Goal: Task Accomplishment & Management: Complete application form

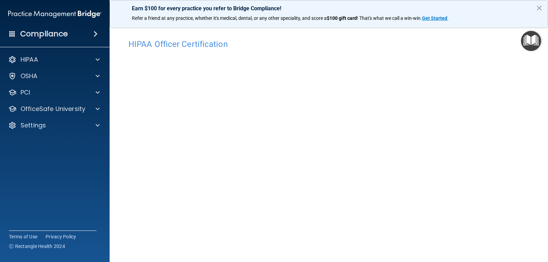
scroll to position [34, 0]
click at [537, 10] on button "×" at bounding box center [539, 7] width 7 height 11
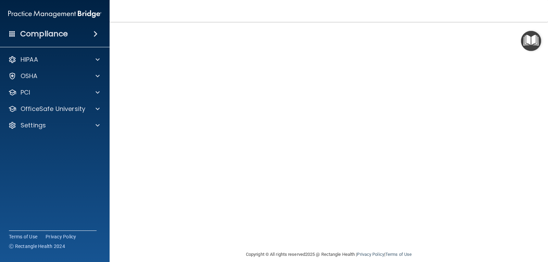
scroll to position [43, 0]
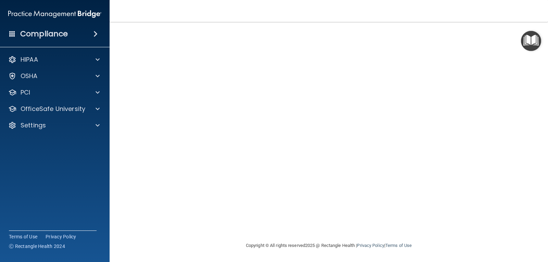
click at [357, 237] on div "Copyright © All rights reserved 2025 @ Rectangle Health | Privacy Policy | Term…" at bounding box center [329, 246] width 250 height 22
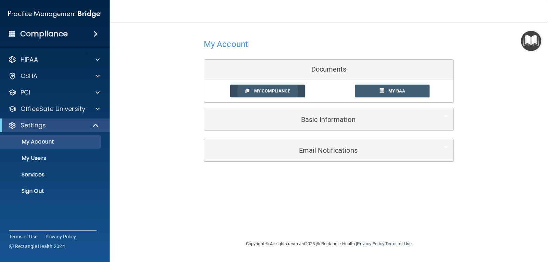
click at [279, 91] on span "My Compliance" at bounding box center [272, 90] width 36 height 5
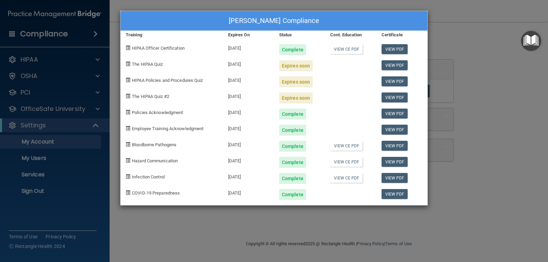
click at [490, 111] on div "Michael Flamenbaum's Compliance Training Expires On Status Cont. Education Cert…" at bounding box center [274, 131] width 548 height 262
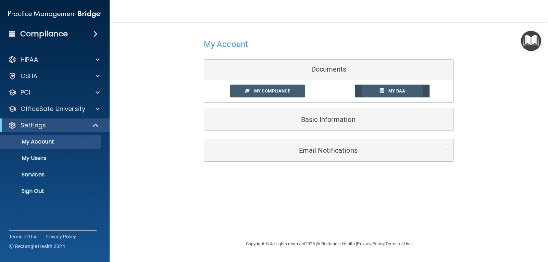
click at [395, 94] on link "My BAA" at bounding box center [392, 91] width 75 height 13
click at [92, 108] on div at bounding box center [96, 109] width 17 height 8
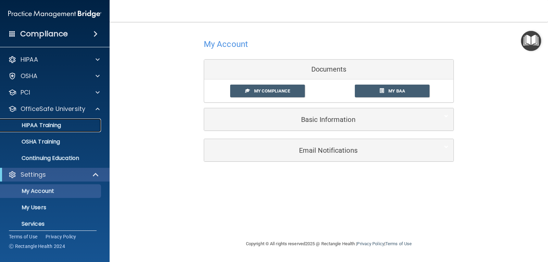
click at [61, 123] on p "HIPAA Training" at bounding box center [32, 125] width 56 height 7
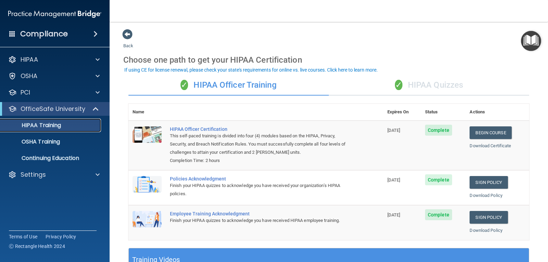
click at [73, 126] on div "HIPAA Training" at bounding box center [50, 125] width 93 height 7
click at [50, 125] on p "HIPAA Training" at bounding box center [32, 125] width 56 height 7
click at [410, 84] on div "✓ HIPAA Quizzes" at bounding box center [429, 85] width 200 height 21
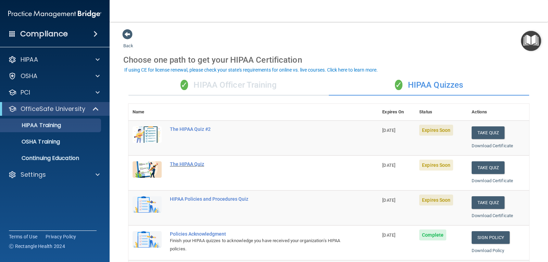
click at [187, 166] on div "The HIPAA Quiz" at bounding box center [257, 163] width 174 height 5
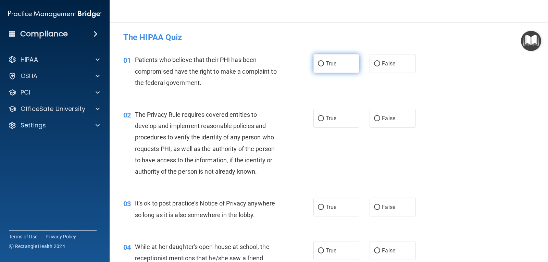
click at [321, 59] on label "True" at bounding box center [336, 63] width 46 height 19
click at [321, 61] on input "True" at bounding box center [321, 63] width 6 height 5
radio input "true"
click at [318, 121] on input "True" at bounding box center [321, 118] width 6 height 5
radio input "true"
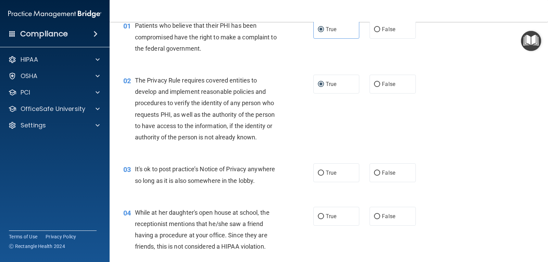
scroll to position [68, 0]
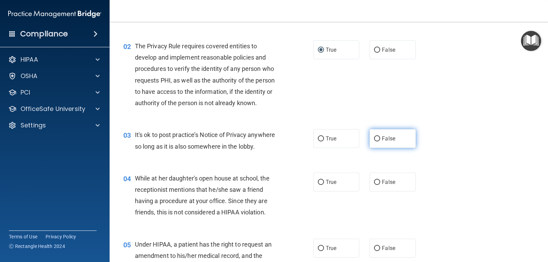
click at [375, 138] on input "False" at bounding box center [377, 138] width 6 height 5
radio input "true"
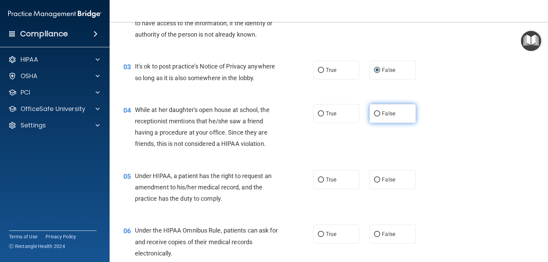
click at [375, 115] on input "False" at bounding box center [377, 113] width 6 height 5
radio input "true"
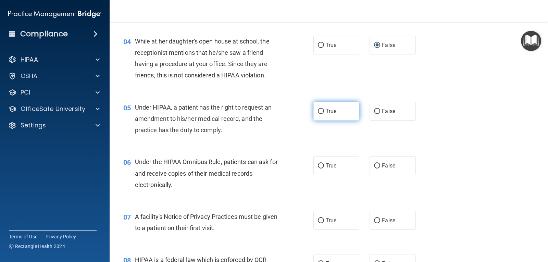
click at [320, 113] on input "True" at bounding box center [321, 111] width 6 height 5
radio input "true"
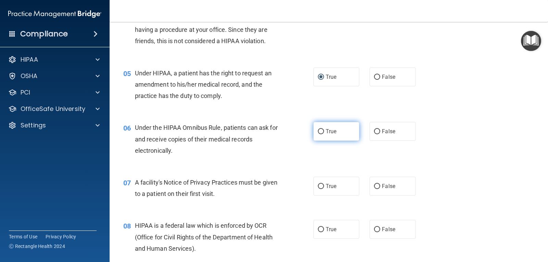
click at [321, 132] on input "True" at bounding box center [321, 131] width 6 height 5
radio input "true"
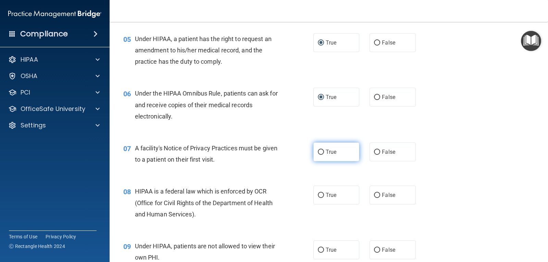
click at [314, 150] on label "True" at bounding box center [336, 151] width 46 height 19
click at [318, 150] on input "True" at bounding box center [321, 152] width 6 height 5
radio input "true"
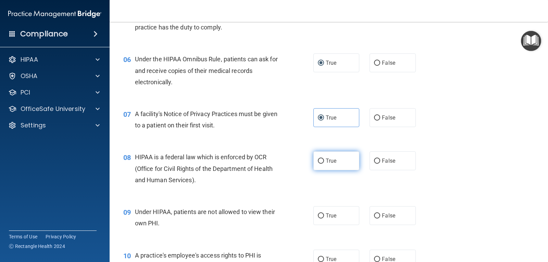
click at [319, 160] on input "True" at bounding box center [321, 161] width 6 height 5
radio input "true"
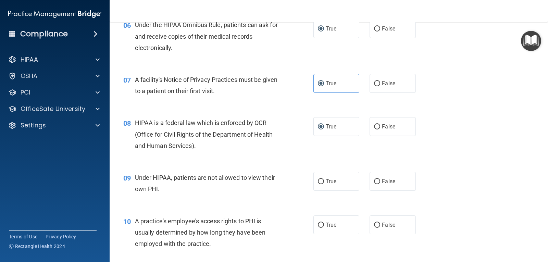
scroll to position [377, 0]
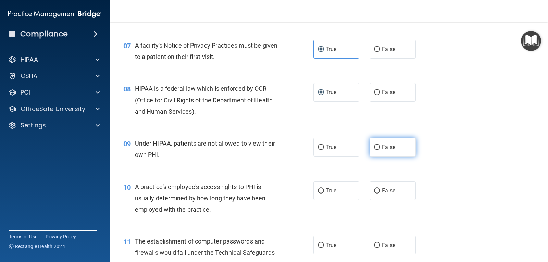
click at [370, 146] on label "False" at bounding box center [392, 147] width 46 height 19
click at [374, 146] on input "False" at bounding box center [377, 147] width 6 height 5
radio input "true"
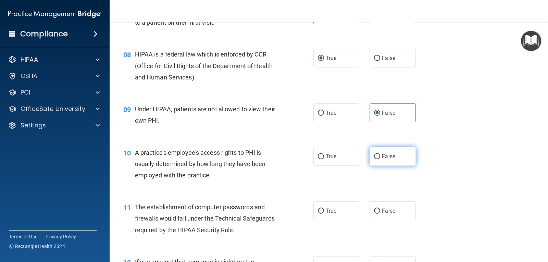
click at [374, 156] on input "False" at bounding box center [377, 156] width 6 height 5
radio input "true"
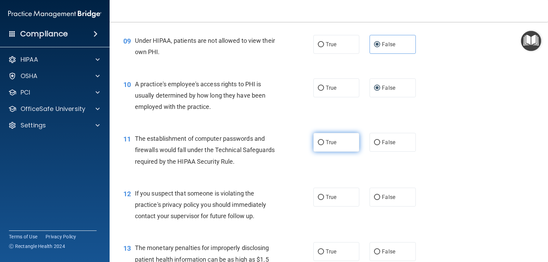
click at [319, 141] on input "True" at bounding box center [321, 142] width 6 height 5
radio input "true"
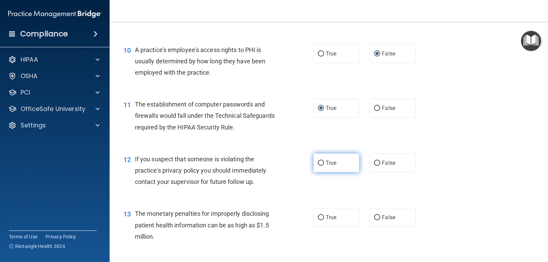
click at [318, 165] on input "True" at bounding box center [321, 163] width 6 height 5
radio input "true"
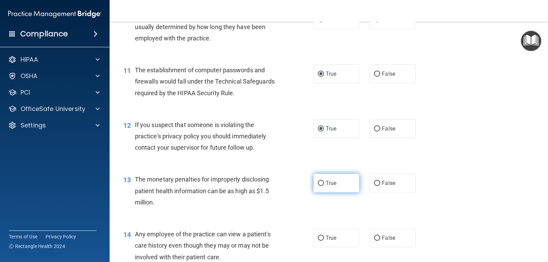
click at [319, 179] on label "True" at bounding box center [336, 183] width 46 height 19
click at [319, 181] on input "True" at bounding box center [321, 183] width 6 height 5
radio input "true"
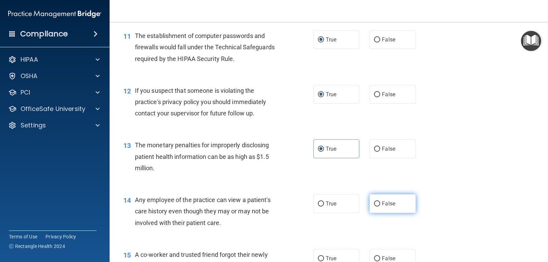
click at [376, 202] on input "False" at bounding box center [377, 203] width 6 height 5
radio input "true"
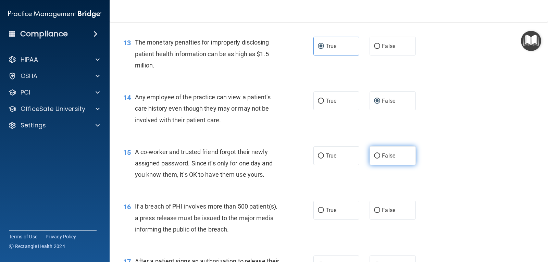
click at [374, 158] on input "False" at bounding box center [377, 155] width 6 height 5
radio input "true"
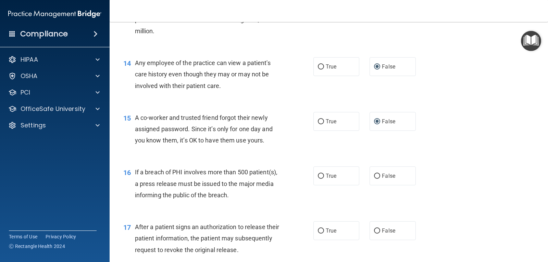
scroll to position [753, 0]
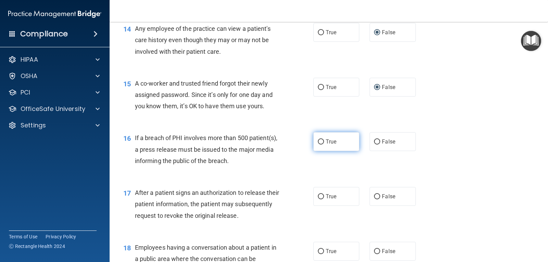
click at [320, 140] on input "True" at bounding box center [321, 141] width 6 height 5
radio input "true"
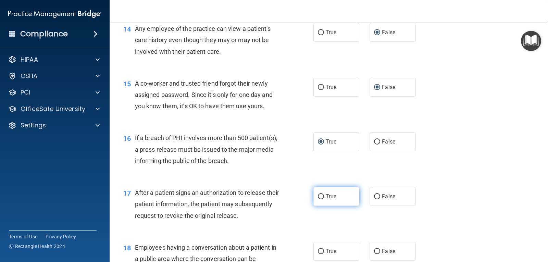
click at [318, 196] on input "True" at bounding box center [321, 196] width 6 height 5
radio input "true"
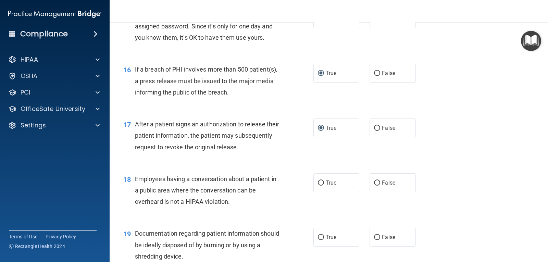
scroll to position [856, 0]
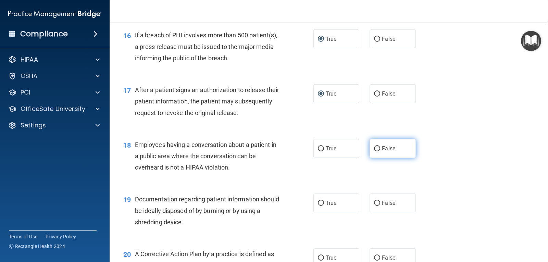
click at [374, 151] on input "False" at bounding box center [377, 148] width 6 height 5
radio input "true"
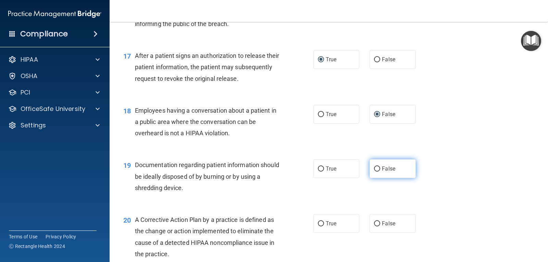
click at [377, 169] on input "False" at bounding box center [377, 168] width 6 height 5
radio input "true"
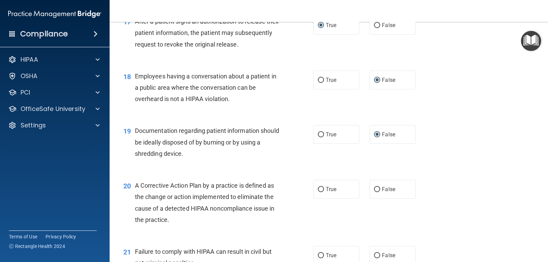
scroll to position [993, 0]
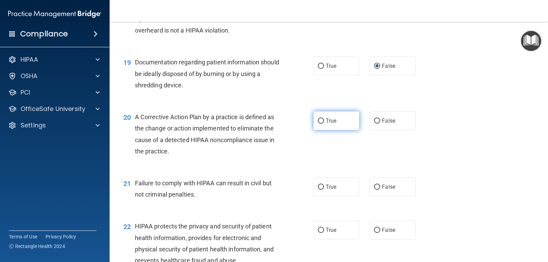
click at [320, 121] on input "True" at bounding box center [321, 120] width 6 height 5
radio input "true"
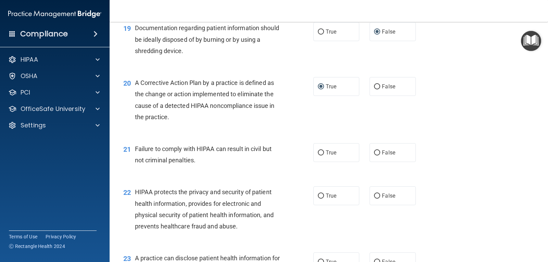
scroll to position [1061, 0]
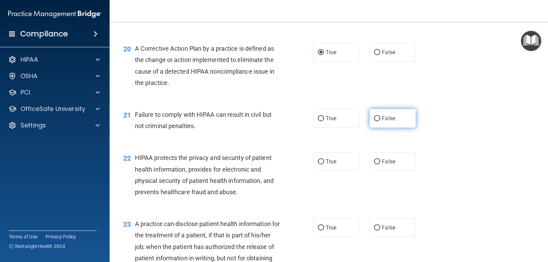
click at [376, 118] on input "False" at bounding box center [377, 118] width 6 height 5
radio input "true"
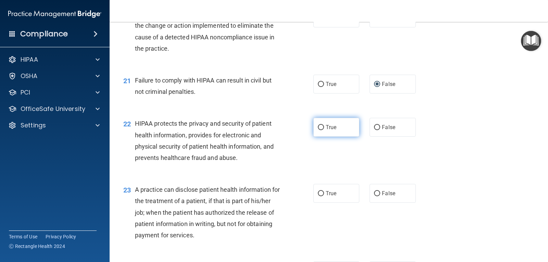
click at [318, 126] on input "True" at bounding box center [321, 127] width 6 height 5
radio input "true"
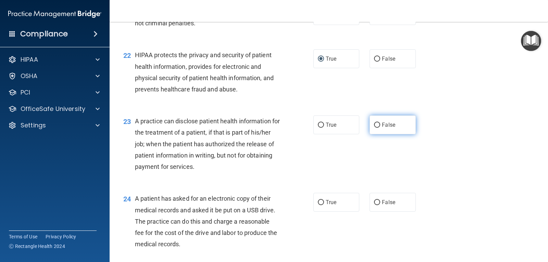
click at [374, 123] on input "False" at bounding box center [377, 125] width 6 height 5
radio input "true"
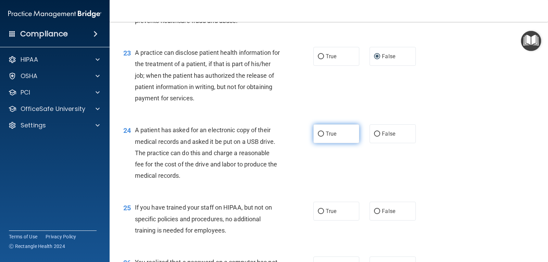
click at [318, 137] on label "True" at bounding box center [336, 133] width 46 height 19
click at [318, 137] on input "True" at bounding box center [321, 133] width 6 height 5
radio input "true"
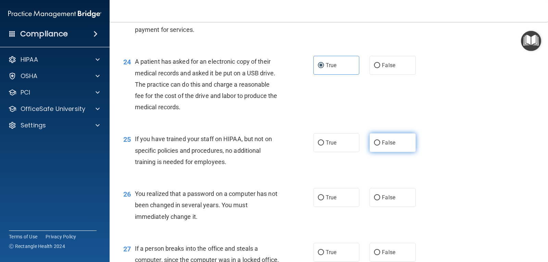
click at [374, 144] on input "False" at bounding box center [377, 142] width 6 height 5
radio input "true"
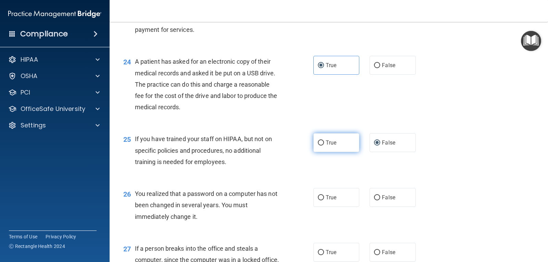
scroll to position [1370, 0]
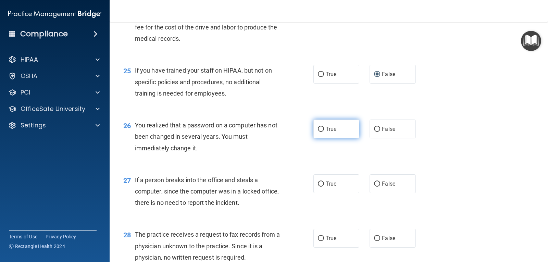
click at [315, 127] on label "True" at bounding box center [336, 129] width 46 height 19
click at [318, 127] on input "True" at bounding box center [321, 129] width 6 height 5
radio input "true"
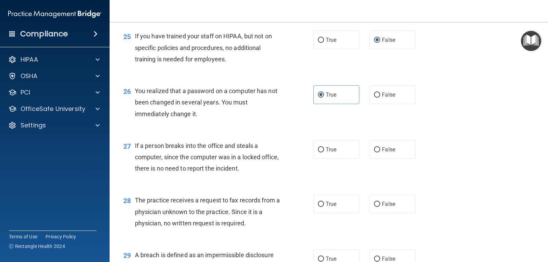
scroll to position [1438, 0]
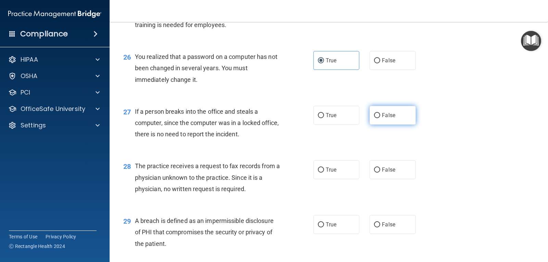
click at [369, 116] on label "False" at bounding box center [392, 115] width 46 height 19
click at [374, 116] on input "False" at bounding box center [377, 115] width 6 height 5
radio input "true"
click at [374, 168] on input "False" at bounding box center [377, 169] width 6 height 5
radio input "true"
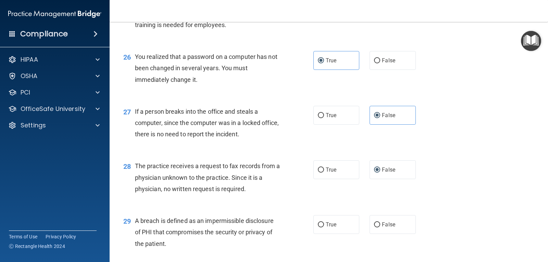
scroll to position [1541, 0]
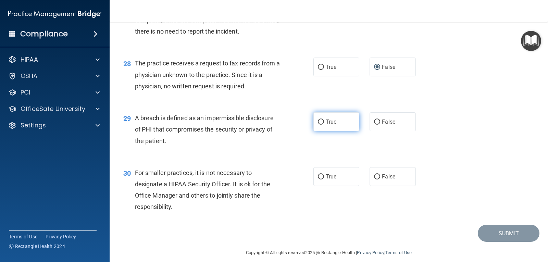
click at [319, 120] on input "True" at bounding box center [321, 122] width 6 height 5
radio input "true"
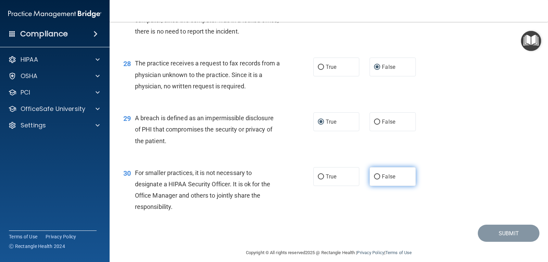
click at [376, 178] on input "False" at bounding box center [377, 176] width 6 height 5
radio input "true"
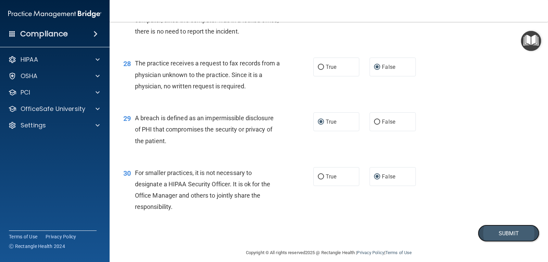
click at [486, 233] on button "Submit" at bounding box center [509, 233] width 62 height 17
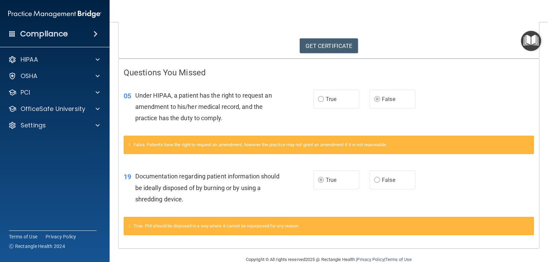
scroll to position [117, 0]
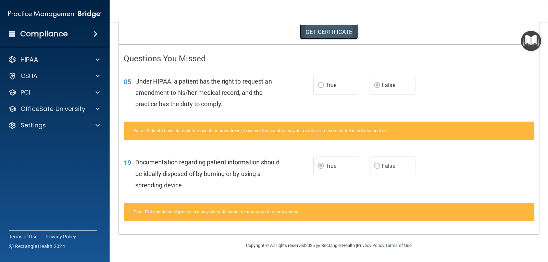
click at [320, 29] on link "GET CERTIFICATE" at bounding box center [329, 31] width 59 height 15
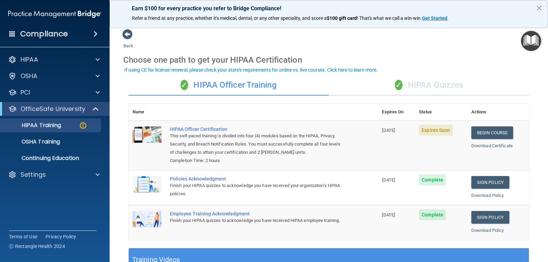
click at [231, 87] on div "✓ HIPAA Officer Training" at bounding box center [228, 85] width 200 height 21
click at [471, 146] on link "Download Certificate" at bounding box center [491, 145] width 41 height 5
click at [232, 141] on div "This self-paced training is divided into four (4) modules based on the HIPAA, P…" at bounding box center [257, 144] width 174 height 25
click at [481, 136] on link "Begin Course" at bounding box center [492, 132] width 42 height 13
click at [403, 85] on div "✓ HIPAA Quizzes" at bounding box center [429, 85] width 200 height 21
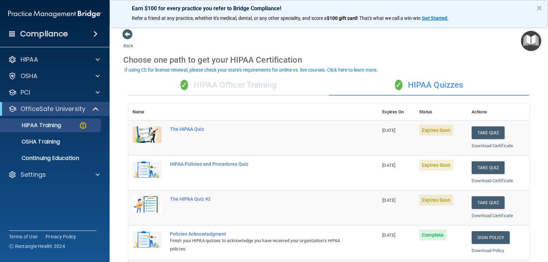
scroll to position [34, 0]
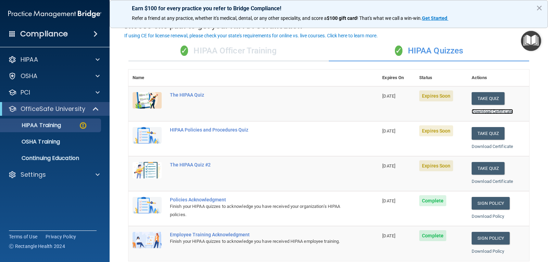
click at [486, 113] on link "Download Certificate" at bounding box center [491, 111] width 41 height 5
click at [192, 97] on div "The HIPAA Quiz" at bounding box center [257, 94] width 174 height 5
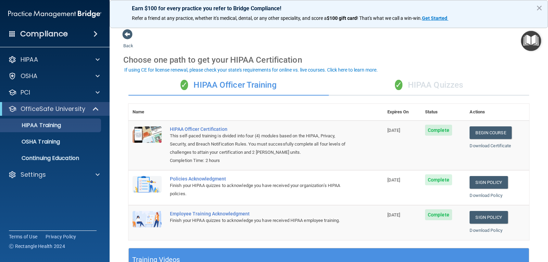
click at [436, 88] on div "✓ HIPAA Quizzes" at bounding box center [429, 85] width 200 height 21
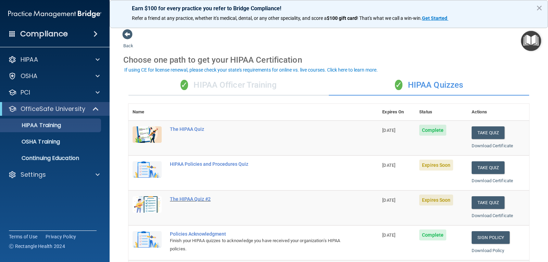
click at [188, 200] on div "The HIPAA Quiz #2" at bounding box center [257, 198] width 174 height 5
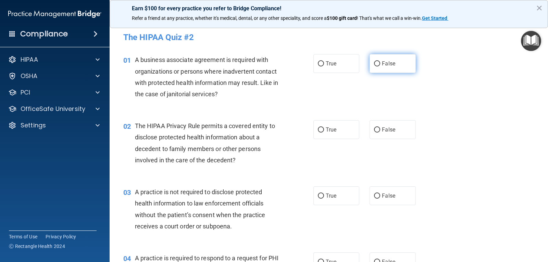
click at [374, 65] on input "False" at bounding box center [377, 63] width 6 height 5
radio input "true"
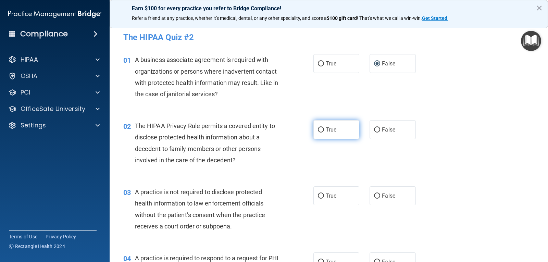
click at [318, 130] on input "True" at bounding box center [321, 129] width 6 height 5
radio input "true"
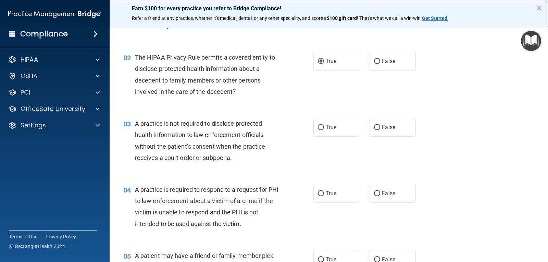
scroll to position [103, 0]
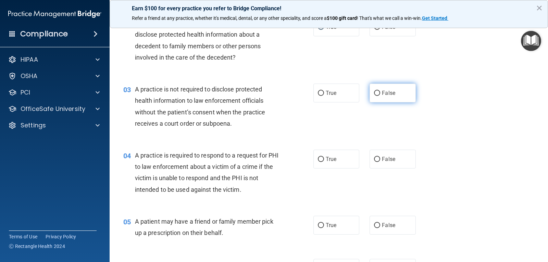
click at [377, 93] on label "False" at bounding box center [392, 93] width 46 height 19
click at [376, 93] on input "False" at bounding box center [377, 93] width 6 height 5
radio input "true"
click at [374, 158] on input "False" at bounding box center [377, 159] width 6 height 5
radio input "true"
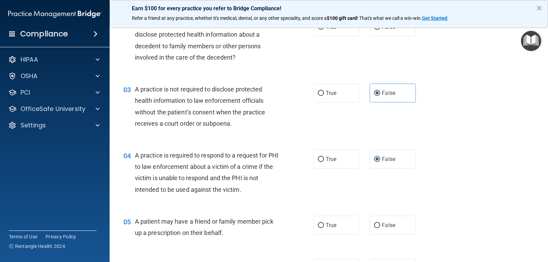
scroll to position [171, 0]
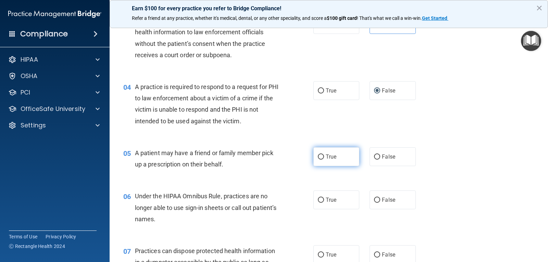
click at [318, 156] on input "True" at bounding box center [321, 156] width 6 height 5
radio input "true"
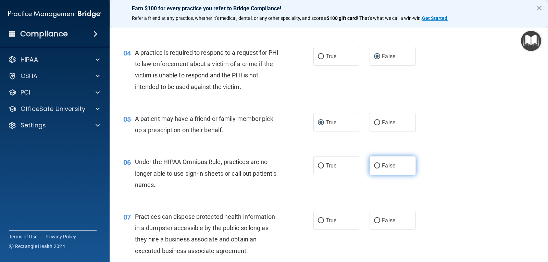
click at [374, 164] on input "False" at bounding box center [377, 165] width 6 height 5
radio input "true"
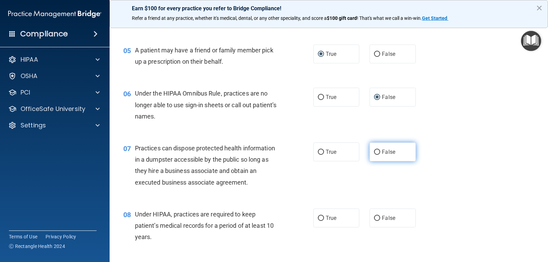
click at [374, 153] on input "False" at bounding box center [377, 152] width 6 height 5
radio input "true"
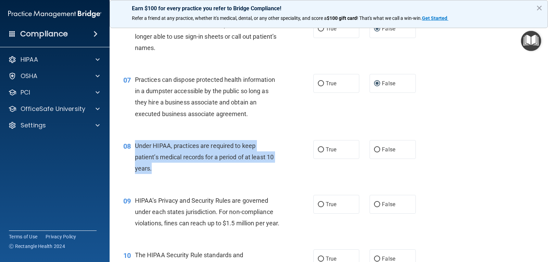
drag, startPoint x: 134, startPoint y: 144, endPoint x: 157, endPoint y: 166, distance: 32.0
click at [157, 166] on div "08 Under HIPAA, practices are required to keep patient’s medical records for a …" at bounding box center [218, 159] width 211 height 38
copy div "Under HIPAA, practices are required to keep patient’s medical records for a per…"
click at [320, 149] on input "True" at bounding box center [321, 149] width 6 height 5
radio input "true"
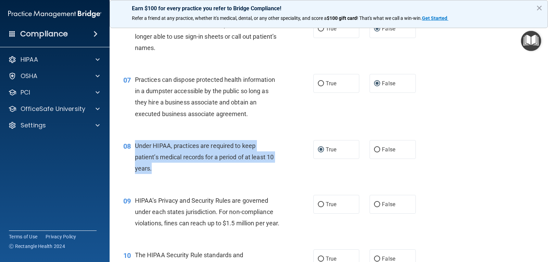
scroll to position [411, 0]
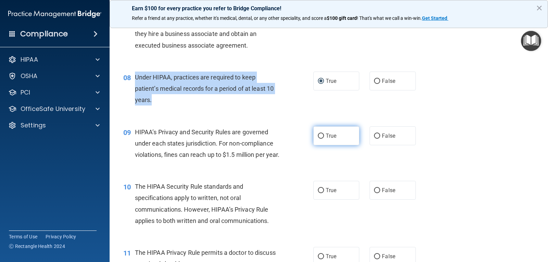
click at [320, 136] on input "True" at bounding box center [321, 136] width 6 height 5
radio input "true"
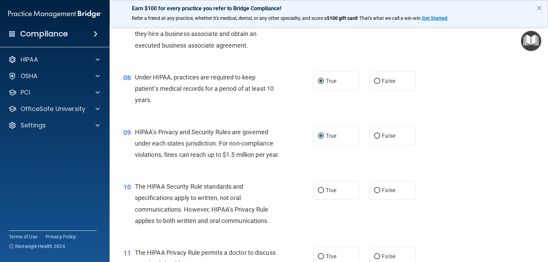
click at [229, 111] on div "08 Under HIPAA, practices are required to keep patient’s medical records for a …" at bounding box center [328, 90] width 421 height 55
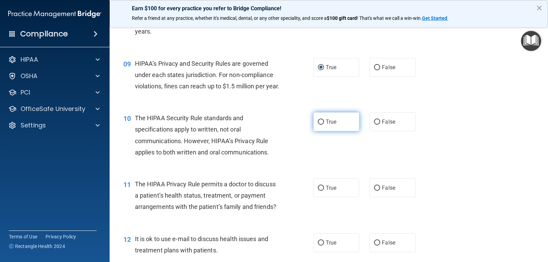
click at [319, 131] on label "True" at bounding box center [336, 121] width 46 height 19
click at [319, 125] on input "True" at bounding box center [321, 122] width 6 height 5
radio input "true"
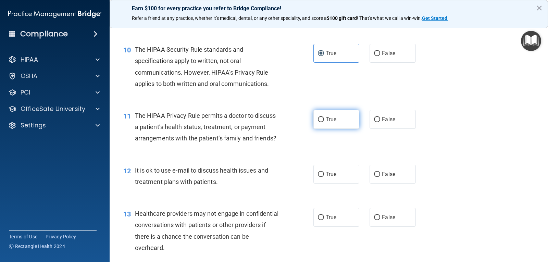
click at [319, 122] on input "True" at bounding box center [321, 119] width 6 height 5
radio input "true"
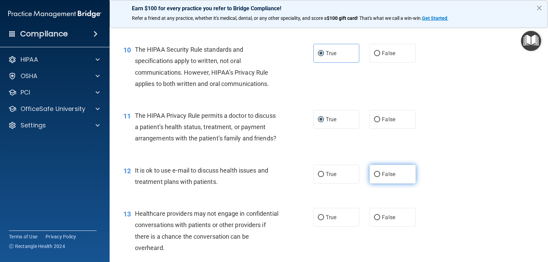
click at [377, 184] on label "False" at bounding box center [392, 174] width 46 height 19
click at [377, 177] on input "False" at bounding box center [377, 174] width 6 height 5
radio input "true"
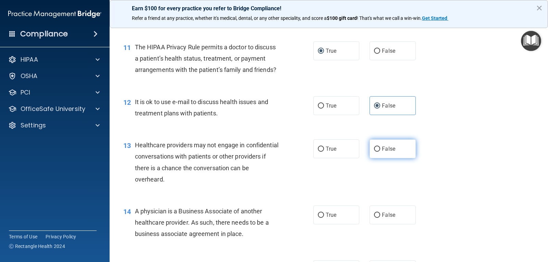
click at [376, 152] on input "False" at bounding box center [377, 149] width 6 height 5
radio input "true"
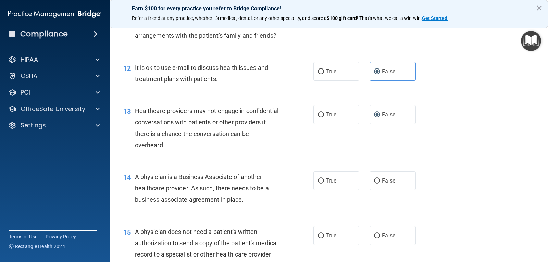
scroll to position [685, 0]
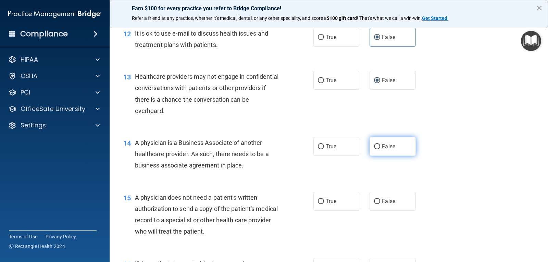
click at [376, 149] on input "False" at bounding box center [377, 146] width 6 height 5
radio input "true"
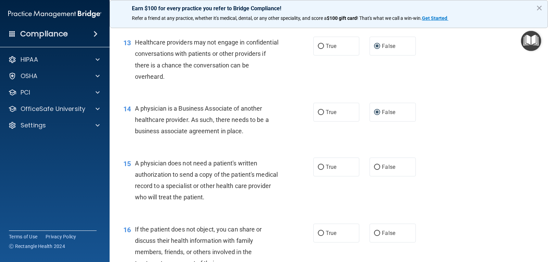
scroll to position [753, 0]
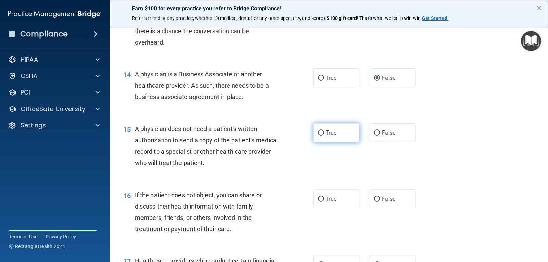
click at [326, 136] on span "True" at bounding box center [331, 132] width 11 height 7
click at [324, 136] on input "True" at bounding box center [321, 132] width 6 height 5
radio input "true"
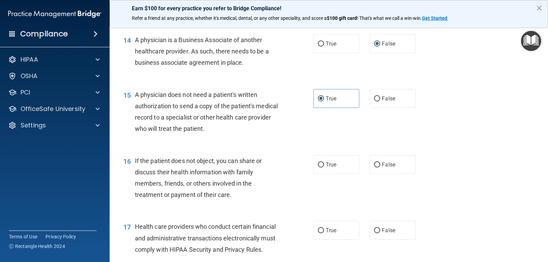
scroll to position [822, 0]
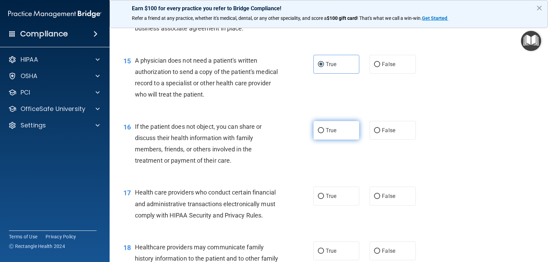
click at [318, 133] on input "True" at bounding box center [321, 130] width 6 height 5
radio input "true"
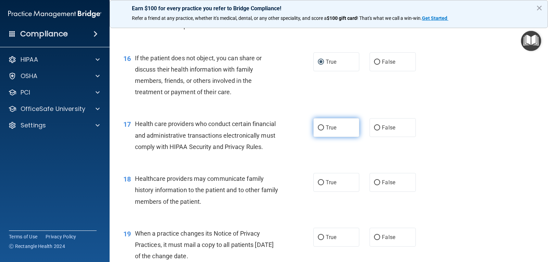
click at [320, 130] on input "True" at bounding box center [321, 127] width 6 height 5
radio input "true"
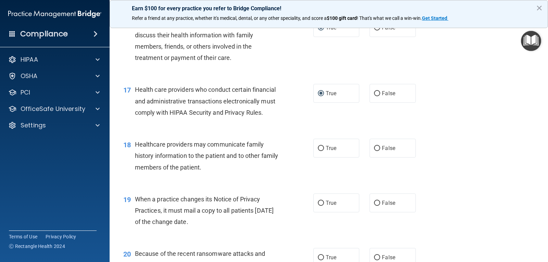
scroll to position [959, 0]
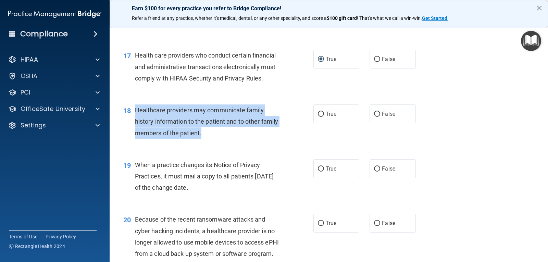
drag, startPoint x: 136, startPoint y: 120, endPoint x: 221, endPoint y: 142, distance: 88.6
click at [221, 139] on div "Healthcare providers may communicate family history information to the patient …" at bounding box center [210, 121] width 150 height 34
copy span "Healthcare providers may communicate family history information to the patient …"
click at [319, 117] on input "True" at bounding box center [321, 114] width 6 height 5
radio input "true"
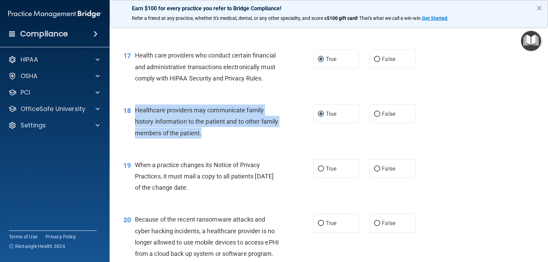
drag, startPoint x: 135, startPoint y: 176, endPoint x: 218, endPoint y: 196, distance: 86.0
click at [218, 193] on div "When a practice changes its Notice of Privacy Practices, it must mail a copy to…" at bounding box center [210, 176] width 150 height 34
drag, startPoint x: 179, startPoint y: 184, endPoint x: 175, endPoint y: 189, distance: 6.1
copy span "When a practice changes its Notice of Privacy Practices, it must mail a copy to…"
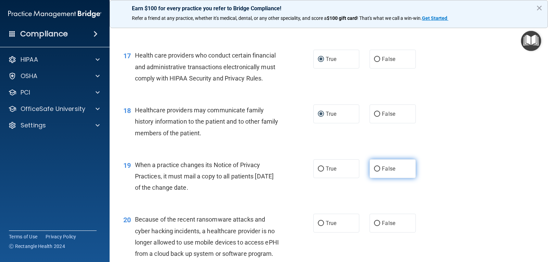
click at [370, 178] on label "False" at bounding box center [392, 168] width 46 height 19
click at [374, 172] on input "False" at bounding box center [377, 168] width 6 height 5
radio input "true"
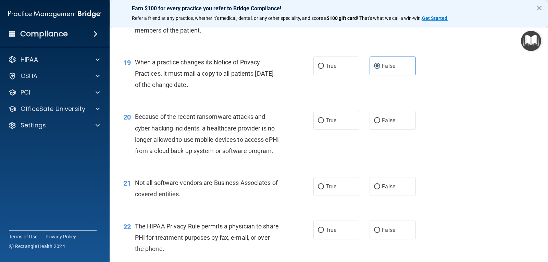
scroll to position [1096, 0]
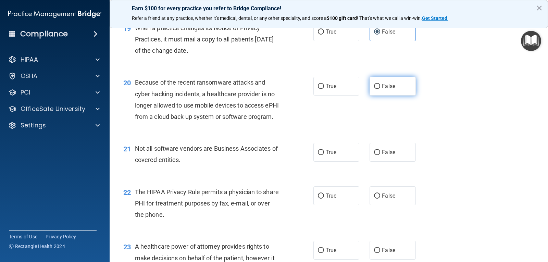
click at [378, 96] on label "False" at bounding box center [392, 86] width 46 height 19
click at [378, 89] on input "False" at bounding box center [377, 86] width 6 height 5
radio input "true"
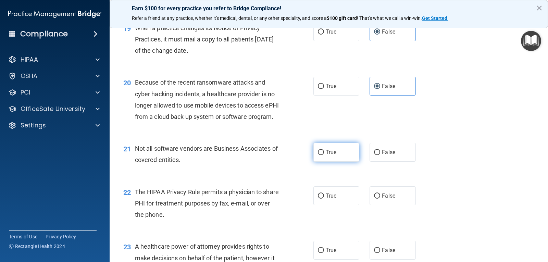
click at [329, 155] on span "True" at bounding box center [331, 152] width 11 height 7
click at [324, 155] on input "True" at bounding box center [321, 152] width 6 height 5
radio input "true"
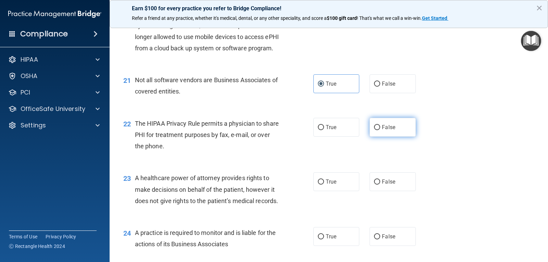
scroll to position [1130, 0]
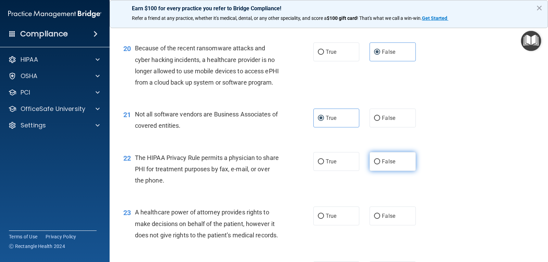
click at [375, 164] on input "False" at bounding box center [377, 161] width 6 height 5
radio input "true"
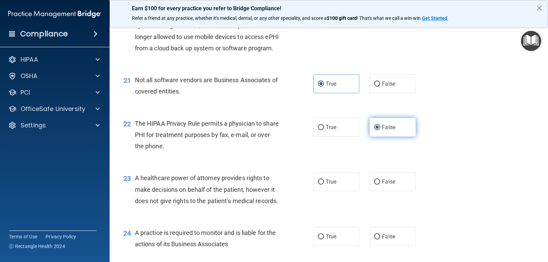
click at [374, 130] on input "False" at bounding box center [377, 127] width 6 height 5
click at [320, 130] on input "True" at bounding box center [321, 127] width 6 height 5
radio input "true"
radio input "false"
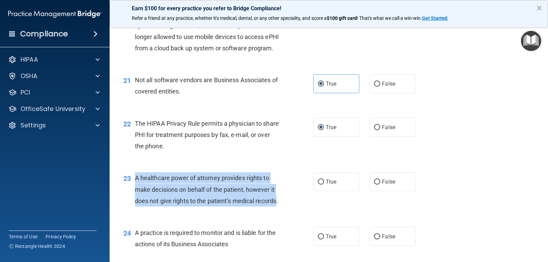
drag, startPoint x: 135, startPoint y: 201, endPoint x: 154, endPoint y: 231, distance: 36.5
click at [154, 204] on span "A healthcare power of attorney provides rights to make decisions on behalf of t…" at bounding box center [206, 189] width 143 height 30
copy span "A healthcare power of attorney provides rights to make decisions on behalf of t…"
click at [376, 185] on input "False" at bounding box center [377, 181] width 6 height 5
radio input "true"
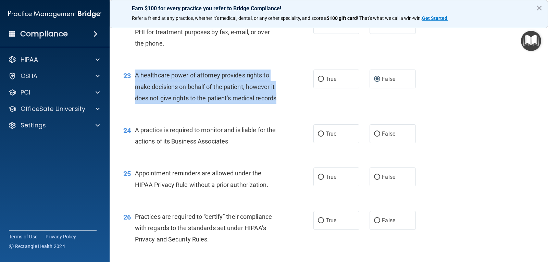
scroll to position [1335, 0]
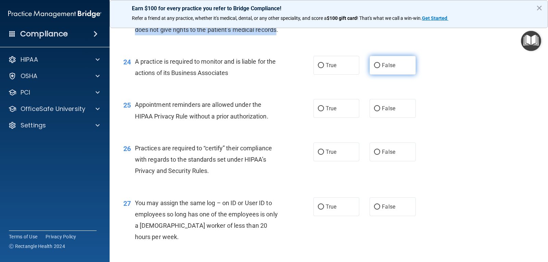
click at [375, 68] on input "False" at bounding box center [377, 65] width 6 height 5
radio input "true"
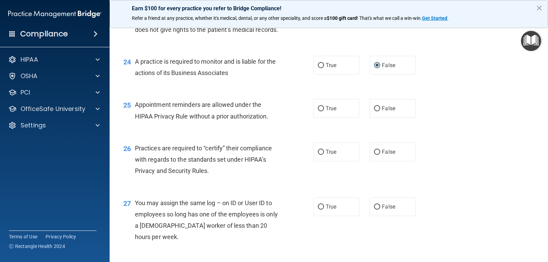
click at [177, 90] on div "24 A practice is required to monitor and is liable for the actions of its Busin…" at bounding box center [328, 68] width 421 height 43
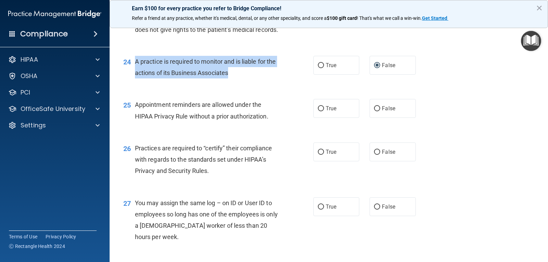
drag, startPoint x: 135, startPoint y: 96, endPoint x: 234, endPoint y: 112, distance: 100.6
click at [234, 78] on div "A practice is required to monitor and is liable for the actions of its Business…" at bounding box center [210, 67] width 150 height 23
copy span "A practice is required to monitor and is liable for the actions of its Business…"
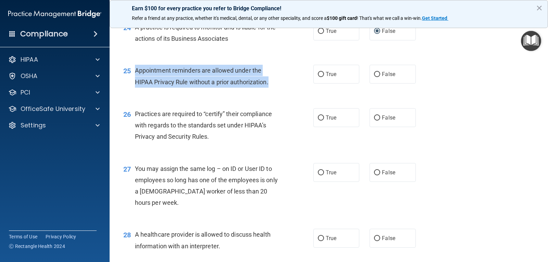
drag, startPoint x: 135, startPoint y: 104, endPoint x: 269, endPoint y: 120, distance: 135.5
click at [269, 87] on div "Appointment reminders are allowed under the HIPAA Privacy Rule without a prior …" at bounding box center [210, 76] width 150 height 23
copy span "Appointment reminders are allowed under the HIPAA Privacy Rule without a prior …"
click at [318, 77] on input "True" at bounding box center [321, 74] width 6 height 5
radio input "true"
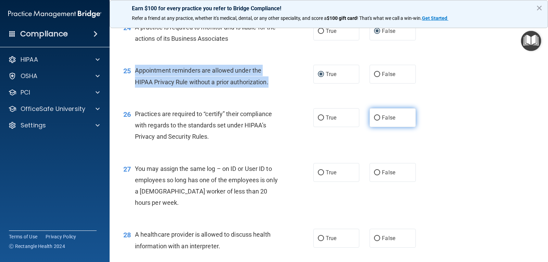
click at [375, 121] on input "False" at bounding box center [377, 117] width 6 height 5
radio input "true"
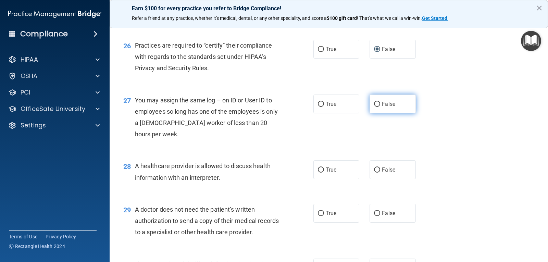
click at [374, 107] on input "False" at bounding box center [377, 104] width 6 height 5
radio input "true"
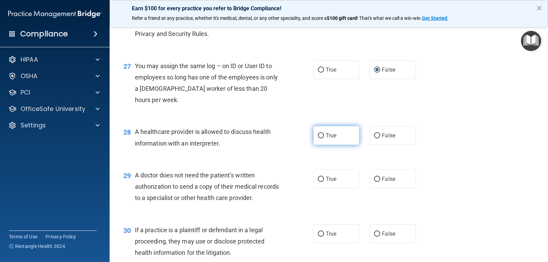
click at [314, 145] on label "True" at bounding box center [336, 135] width 46 height 19
click at [318, 138] on input "True" at bounding box center [321, 135] width 6 height 5
radio input "true"
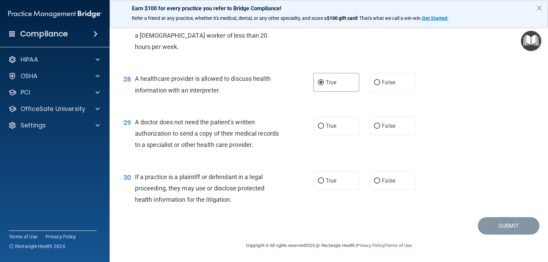
scroll to position [1559, 0]
click at [318, 124] on input "True" at bounding box center [321, 126] width 6 height 5
radio input "true"
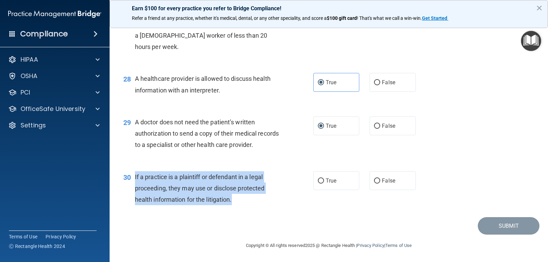
drag, startPoint x: 135, startPoint y: 179, endPoint x: 241, endPoint y: 200, distance: 107.8
click at [241, 200] on div "If a practice is a plaintiff or defendant in a legal proceeding, they may use o…" at bounding box center [210, 188] width 150 height 34
copy span "If a practice is a plaintiff or defendant in a legal proceeding, they may use o…"
click at [321, 180] on input "True" at bounding box center [321, 180] width 6 height 5
radio input "true"
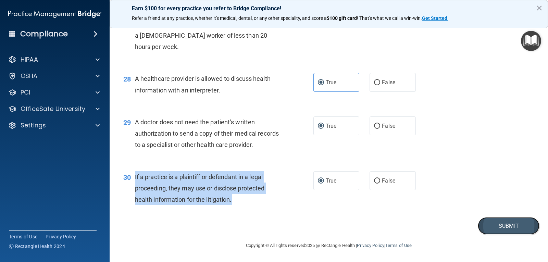
click at [488, 224] on button "Submit" at bounding box center [509, 225] width 62 height 17
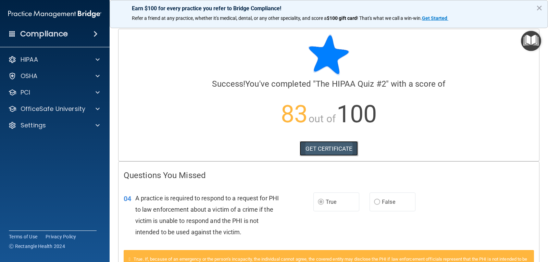
click at [306, 148] on link "GET CERTIFICATE" at bounding box center [329, 148] width 59 height 15
click at [59, 62] on div "HIPAA" at bounding box center [45, 59] width 85 height 8
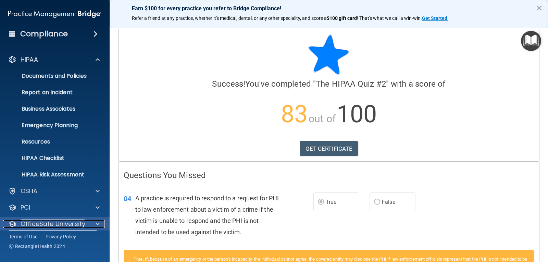
click at [85, 222] on div "OfficeSafe University" at bounding box center [45, 224] width 85 height 8
click at [97, 225] on span at bounding box center [98, 224] width 4 height 8
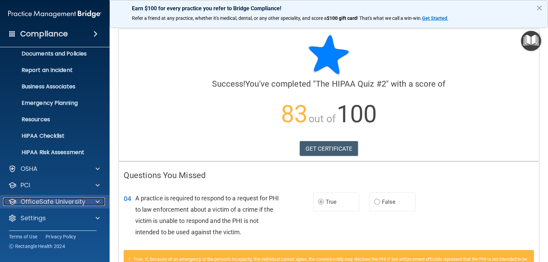
click at [93, 200] on div at bounding box center [96, 202] width 17 height 8
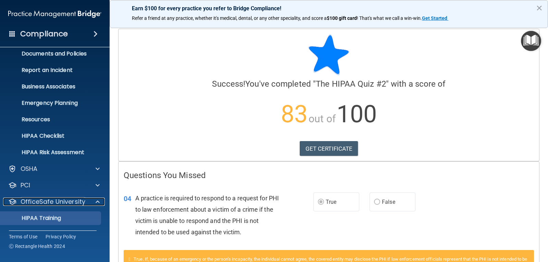
scroll to position [72, 0]
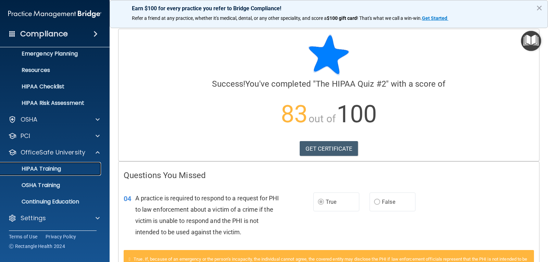
click at [54, 171] on p "HIPAA Training" at bounding box center [32, 168] width 56 height 7
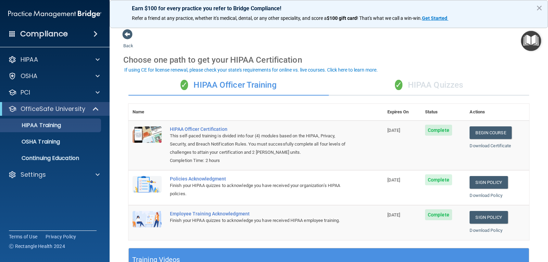
click at [409, 85] on div "✓ HIPAA Quizzes" at bounding box center [429, 85] width 200 height 21
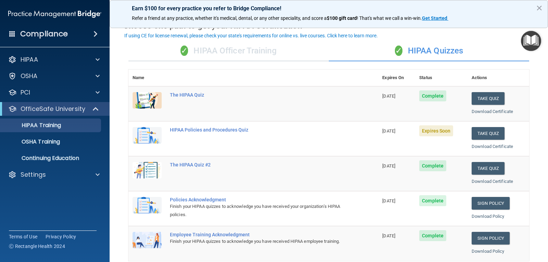
scroll to position [68, 0]
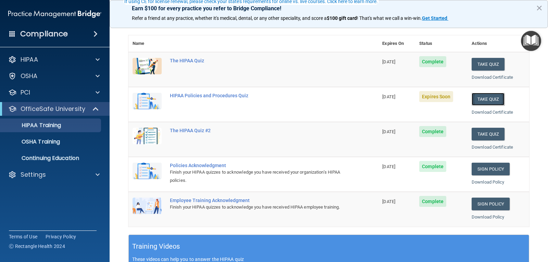
click at [473, 100] on button "Take Quiz" at bounding box center [487, 99] width 33 height 13
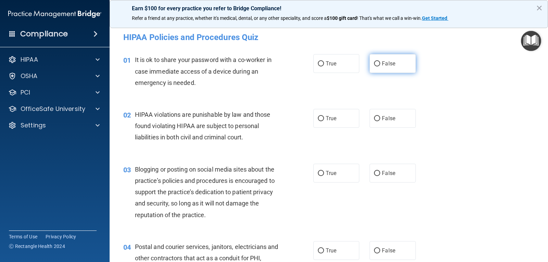
click at [370, 67] on label "False" at bounding box center [392, 63] width 46 height 19
click at [374, 66] on input "False" at bounding box center [377, 63] width 6 height 5
radio input "true"
click at [319, 120] on input "True" at bounding box center [321, 118] width 6 height 5
radio input "true"
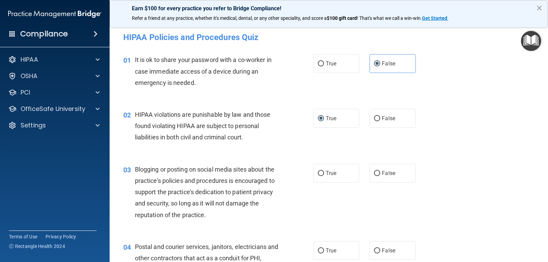
scroll to position [68, 0]
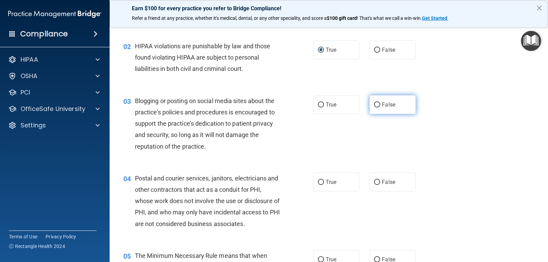
click at [376, 104] on input "False" at bounding box center [377, 104] width 6 height 5
radio input "true"
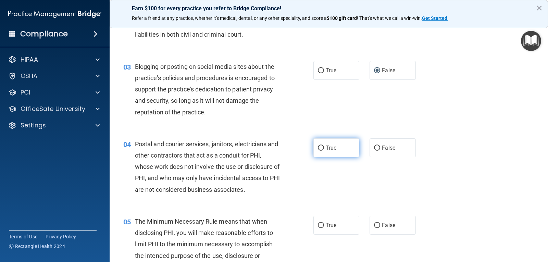
click at [318, 149] on input "True" at bounding box center [321, 148] width 6 height 5
radio input "true"
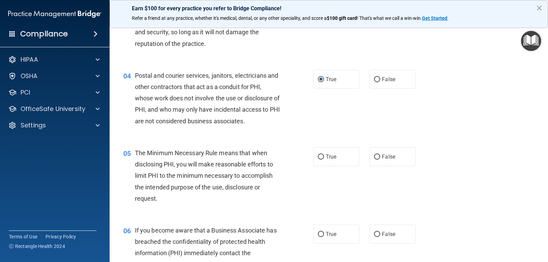
scroll to position [205, 0]
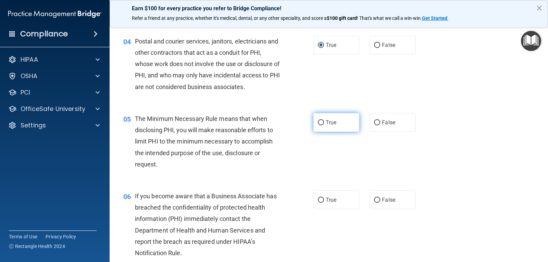
click at [320, 121] on input "True" at bounding box center [321, 122] width 6 height 5
radio input "true"
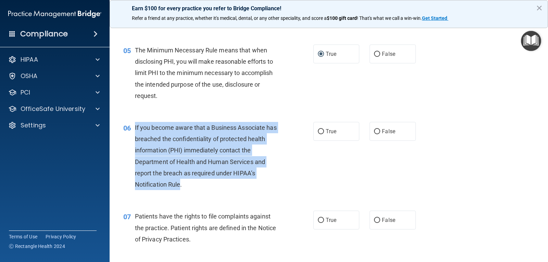
drag, startPoint x: 135, startPoint y: 129, endPoint x: 180, endPoint y: 190, distance: 76.2
click at [180, 190] on div "If you become aware that a Business Associate has breached the confidentiality …" at bounding box center [210, 156] width 150 height 68
copy span "If you become aware that a Business Associate has breached the confidentiality …"
click at [315, 167] on div "06 If you become aware that a Business Associate has breached the confidentiali…" at bounding box center [218, 158] width 211 height 72
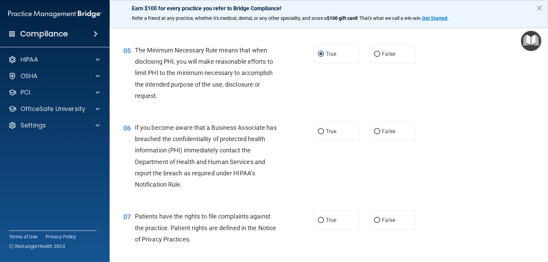
click at [419, 200] on div "06 If you become aware that a Business Associate has breached the confidentiali…" at bounding box center [328, 157] width 421 height 89
click at [382, 129] on span "False" at bounding box center [388, 131] width 13 height 7
click at [376, 129] on input "False" at bounding box center [377, 131] width 6 height 5
radio input "true"
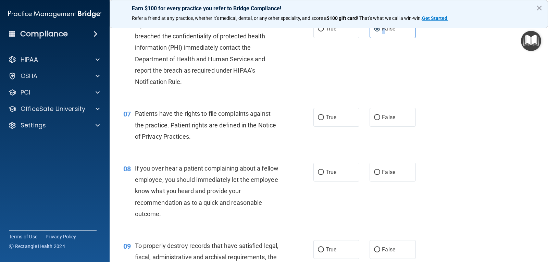
scroll to position [411, 0]
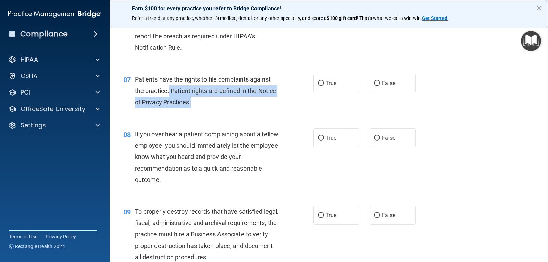
drag, startPoint x: 169, startPoint y: 90, endPoint x: 199, endPoint y: 104, distance: 32.9
click at [199, 104] on div "Patients have the rights to file complaints against the practice. Patient right…" at bounding box center [210, 91] width 150 height 34
copy span "Patient rights are defined in the Notice of Privacy Practices."
click at [320, 82] on input "True" at bounding box center [321, 83] width 6 height 5
radio input "true"
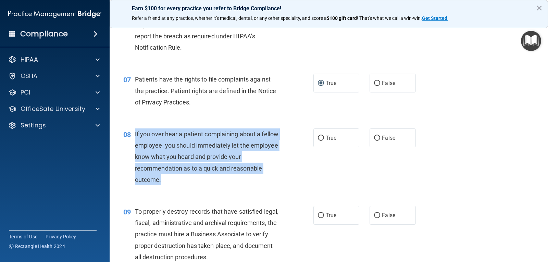
drag, startPoint x: 135, startPoint y: 131, endPoint x: 165, endPoint y: 173, distance: 51.3
click at [164, 180] on div "If you over hear a patient complaining about a fellow employee, you should imme…" at bounding box center [210, 156] width 150 height 57
copy span "If you over hear a patient complaining about a fellow employee, you should imme…"
click at [376, 140] on input "False" at bounding box center [377, 138] width 6 height 5
radio input "true"
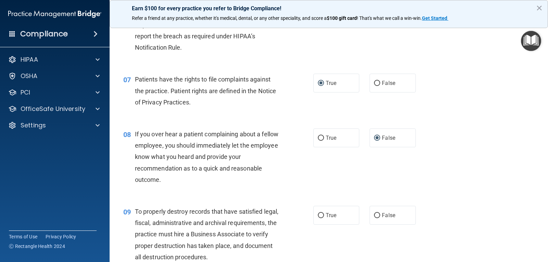
click at [343, 172] on div "08 If you over hear a patient complaining about a fellow employee, you should i…" at bounding box center [328, 158] width 421 height 77
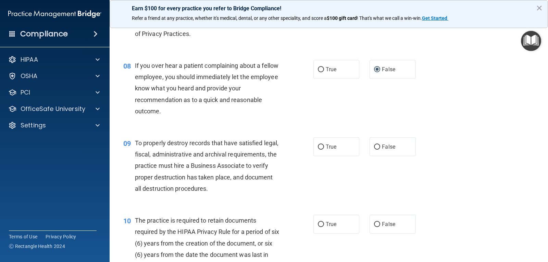
scroll to position [514, 0]
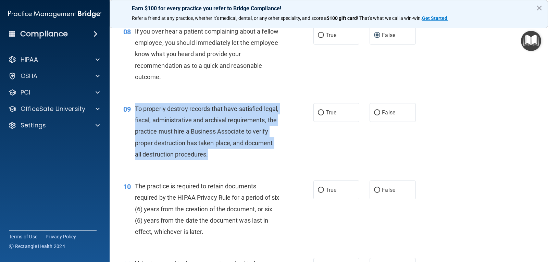
drag, startPoint x: 136, startPoint y: 108, endPoint x: 280, endPoint y: 156, distance: 151.9
click at [280, 156] on div "To properly destroy records that have satisfied legal, fiscal, administrative a…" at bounding box center [210, 131] width 150 height 57
click at [374, 112] on input "False" at bounding box center [377, 112] width 6 height 5
radio input "true"
click at [318, 150] on div "09 To properly destroy records that have satisfied legal, fiscal, administrativ…" at bounding box center [218, 133] width 211 height 60
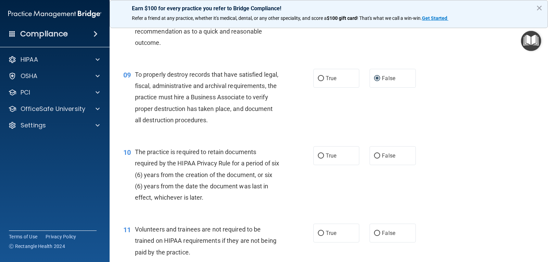
scroll to position [616, 0]
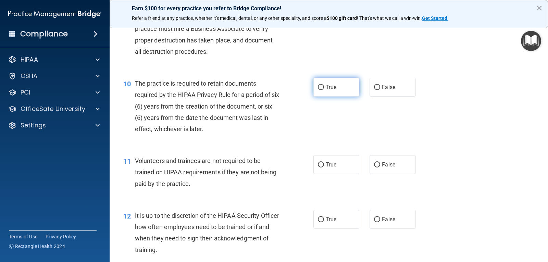
click at [322, 86] on label "True" at bounding box center [336, 87] width 46 height 19
click at [322, 86] on input "True" at bounding box center [321, 87] width 6 height 5
radio input "true"
click at [375, 163] on input "False" at bounding box center [377, 164] width 6 height 5
radio input "true"
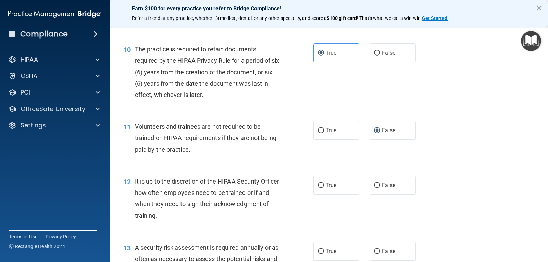
scroll to position [719, 0]
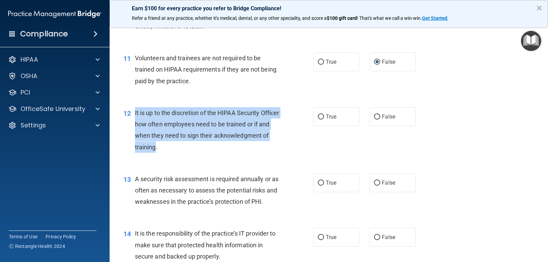
drag, startPoint x: 135, startPoint y: 113, endPoint x: 212, endPoint y: 153, distance: 87.1
click at [212, 153] on div "12 It is up to the discretion of the HIPAA Security Officer how often employees…" at bounding box center [218, 131] width 211 height 49
click at [320, 117] on input "True" at bounding box center [321, 116] width 6 height 5
radio input "true"
click at [279, 133] on div "It is up to the discretion of the HIPAA Security Officer how often employees ne…" at bounding box center [210, 130] width 150 height 46
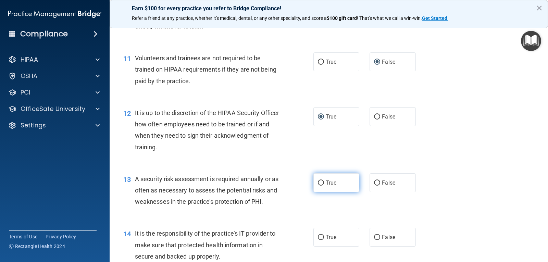
click at [319, 182] on input "True" at bounding box center [321, 182] width 6 height 5
radio input "true"
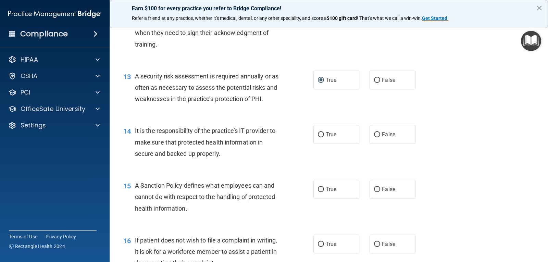
scroll to position [856, 0]
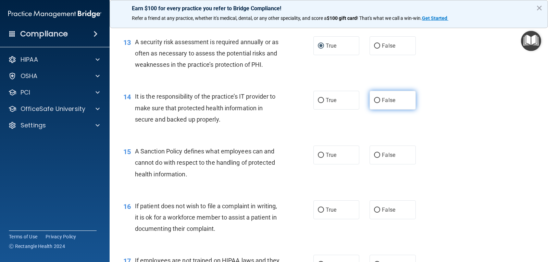
click at [377, 99] on input "False" at bounding box center [377, 100] width 6 height 5
radio input "true"
click at [375, 153] on input "False" at bounding box center [377, 155] width 6 height 5
radio input "true"
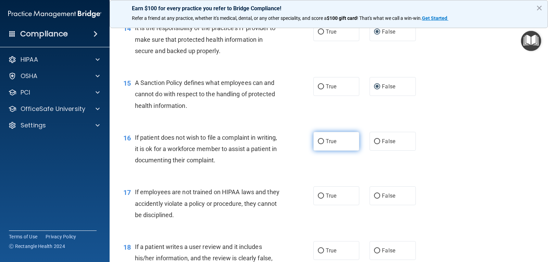
click at [318, 139] on input "True" at bounding box center [321, 141] width 6 height 5
radio input "true"
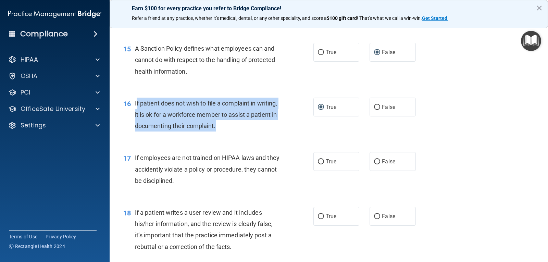
drag, startPoint x: 136, startPoint y: 103, endPoint x: 258, endPoint y: 130, distance: 124.9
click at [258, 130] on div "If patient does not wish to file a complaint in writing, it is ok for a workfor…" at bounding box center [210, 115] width 150 height 34
click at [374, 105] on input "False" at bounding box center [377, 107] width 6 height 5
radio input "true"
radio input "false"
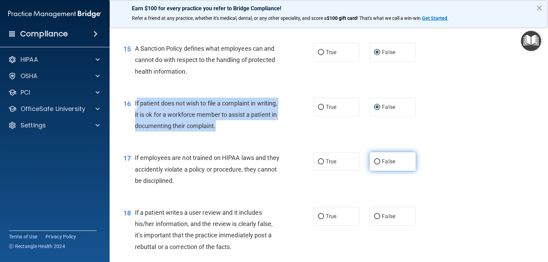
click at [377, 162] on input "False" at bounding box center [377, 161] width 6 height 5
radio input "true"
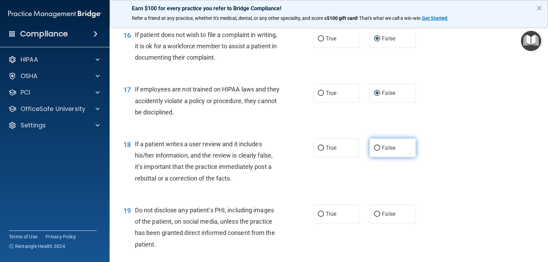
click at [373, 152] on label "False" at bounding box center [392, 147] width 46 height 19
click at [374, 151] on input "False" at bounding box center [377, 148] width 6 height 5
radio input "true"
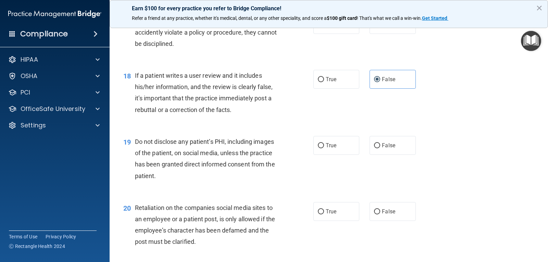
scroll to position [1130, 0]
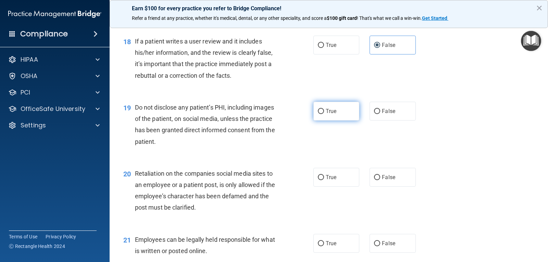
click at [318, 111] on input "True" at bounding box center [321, 111] width 6 height 5
radio input "true"
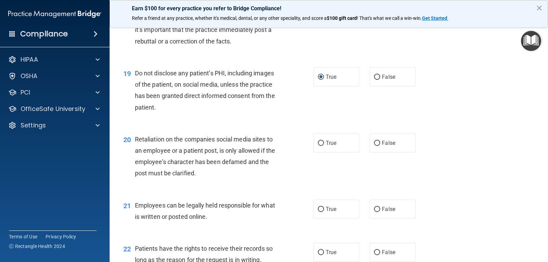
scroll to position [1198, 0]
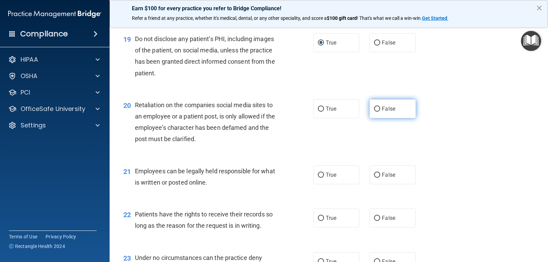
click at [374, 110] on input "False" at bounding box center [377, 108] width 6 height 5
radio input "true"
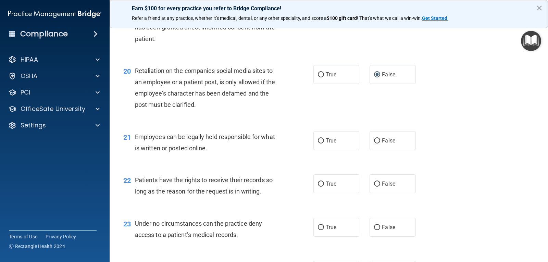
scroll to position [1301, 0]
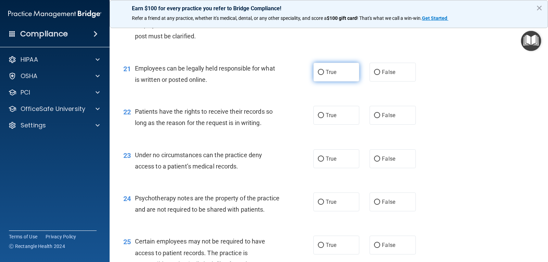
click at [322, 74] on label "True" at bounding box center [336, 72] width 46 height 19
click at [322, 74] on input "True" at bounding box center [321, 72] width 6 height 5
radio input "true"
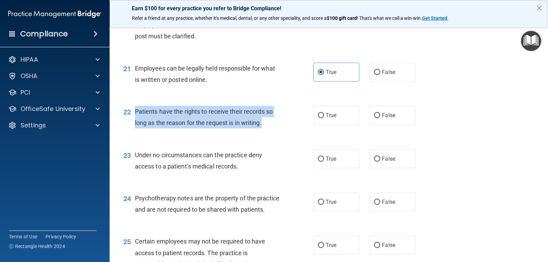
drag, startPoint x: 135, startPoint y: 110, endPoint x: 266, endPoint y: 123, distance: 131.7
click at [266, 123] on div "Patients have the rights to receive their records so long as the reason for the…" at bounding box center [210, 117] width 150 height 23
click at [318, 114] on input "True" at bounding box center [321, 115] width 6 height 5
radio input "true"
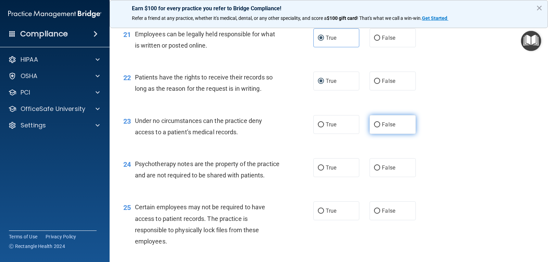
click at [382, 124] on span "False" at bounding box center [388, 124] width 13 height 7
click at [379, 124] on input "False" at bounding box center [377, 124] width 6 height 5
radio input "true"
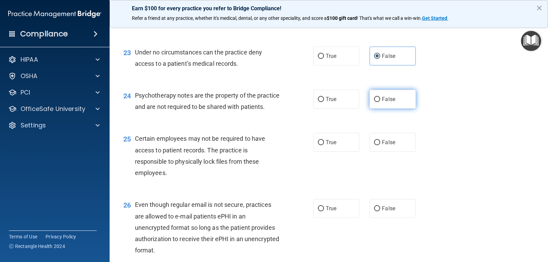
click at [373, 95] on label "False" at bounding box center [392, 99] width 46 height 19
click at [374, 97] on input "False" at bounding box center [377, 99] width 6 height 5
radio input "true"
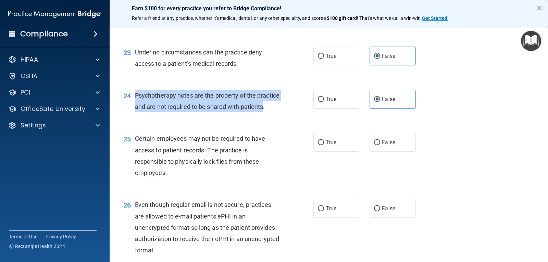
drag, startPoint x: 135, startPoint y: 97, endPoint x: 158, endPoint y: 117, distance: 30.3
click at [158, 110] on span "Psychotherapy notes are the property of the practice and are not required to be…" at bounding box center [207, 101] width 144 height 18
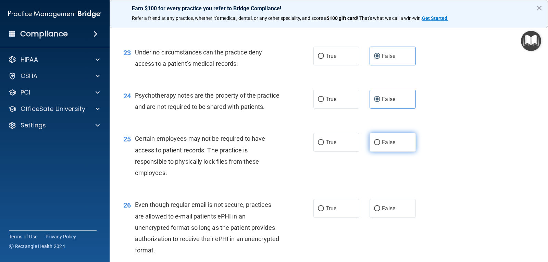
click at [378, 151] on label "False" at bounding box center [392, 142] width 46 height 19
click at [378, 145] on input "False" at bounding box center [377, 142] width 6 height 5
radio input "true"
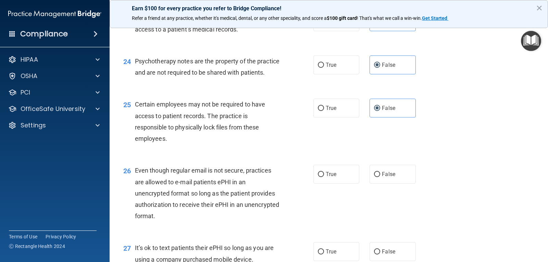
scroll to position [1472, 0]
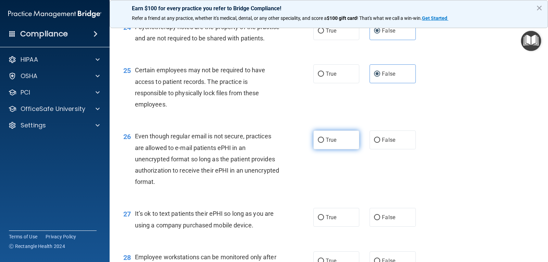
click at [327, 143] on span "True" at bounding box center [331, 140] width 11 height 7
click at [318, 143] on input "True" at bounding box center [321, 140] width 6 height 5
radio input "true"
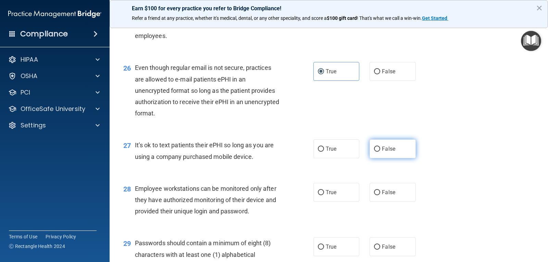
click at [383, 152] on span "False" at bounding box center [388, 149] width 13 height 7
click at [380, 152] on input "False" at bounding box center [377, 149] width 6 height 5
radio input "true"
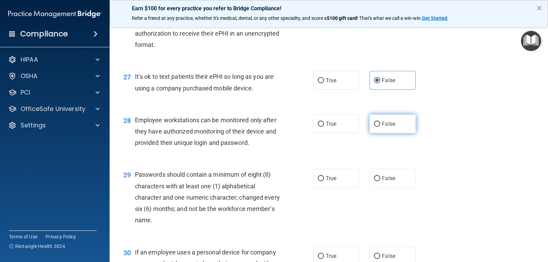
click at [375, 127] on input "False" at bounding box center [377, 124] width 6 height 5
radio input "true"
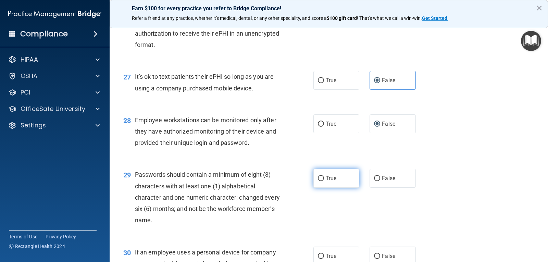
scroll to position [1678, 0]
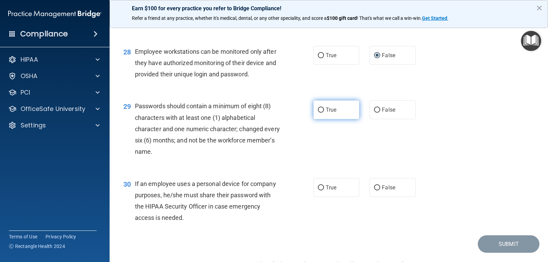
click at [319, 113] on input "True" at bounding box center [321, 110] width 6 height 5
radio input "true"
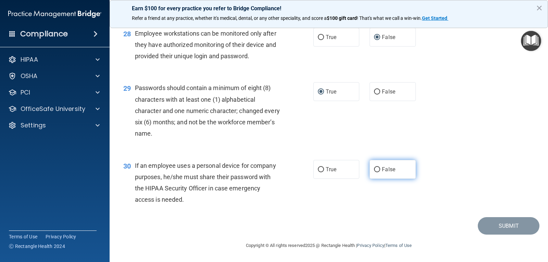
click at [374, 168] on input "False" at bounding box center [377, 169] width 6 height 5
radio input "true"
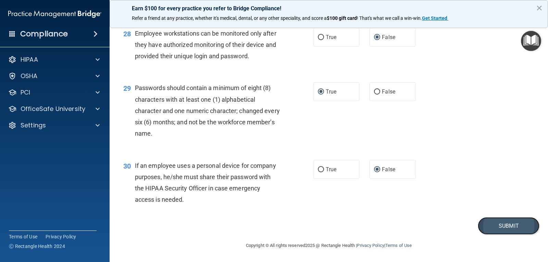
click at [501, 224] on button "Submit" at bounding box center [509, 225] width 62 height 17
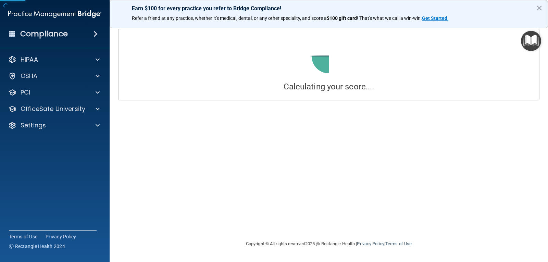
drag, startPoint x: 377, startPoint y: 179, endPoint x: 341, endPoint y: 191, distance: 37.1
click at [341, 191] on div "Calculating your score.... Success! You've completed " HIPAA Policies and Proce…" at bounding box center [328, 131] width 411 height 204
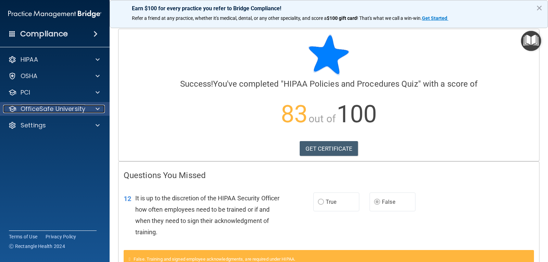
click at [96, 109] on span at bounding box center [98, 109] width 4 height 8
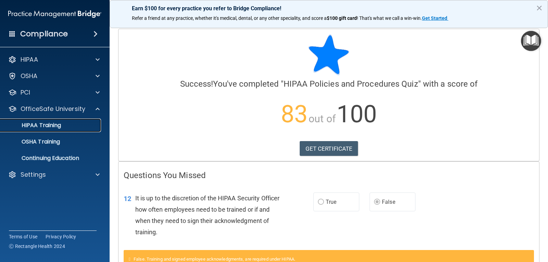
click at [58, 124] on p "HIPAA Training" at bounding box center [32, 125] width 56 height 7
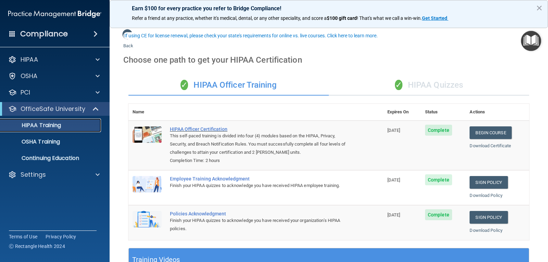
scroll to position [34, 0]
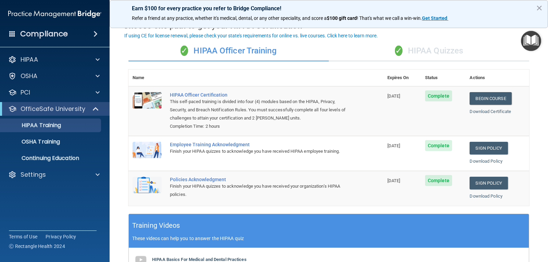
click at [424, 48] on div "✓ HIPAA Quizzes" at bounding box center [429, 51] width 200 height 21
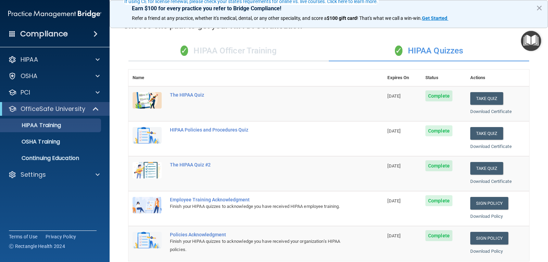
scroll to position [68, 0]
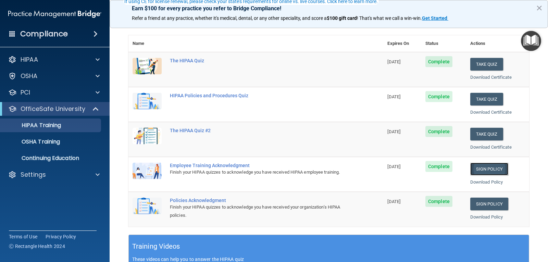
click at [480, 170] on link "Sign Policy" at bounding box center [489, 169] width 38 height 13
click at [487, 201] on link "Sign Policy" at bounding box center [489, 204] width 38 height 13
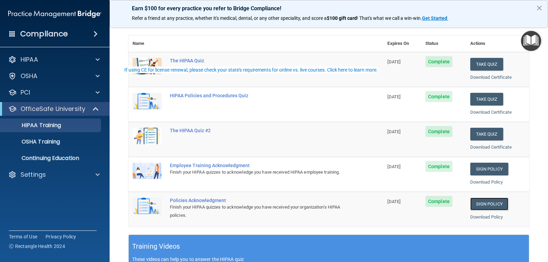
scroll to position [0, 0]
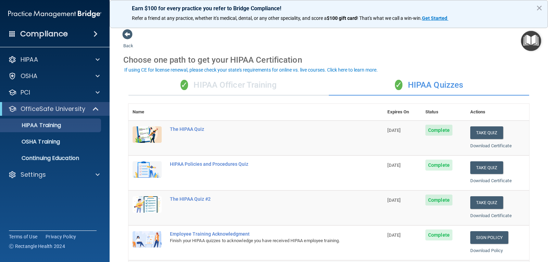
click at [258, 88] on div "✓ HIPAA Officer Training" at bounding box center [228, 85] width 200 height 21
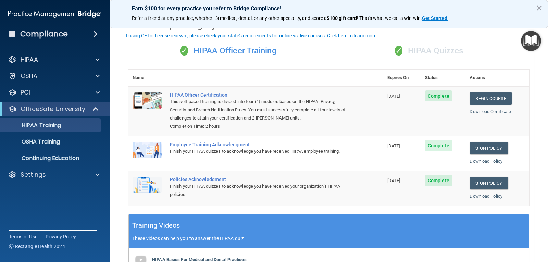
scroll to position [171, 0]
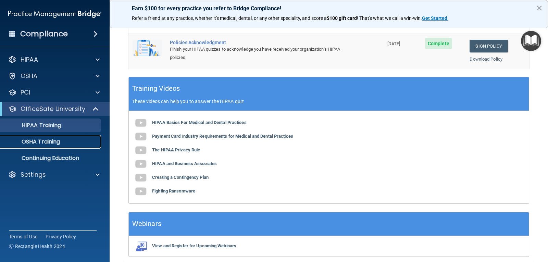
click at [48, 146] on link "OSHA Training" at bounding box center [47, 142] width 108 height 14
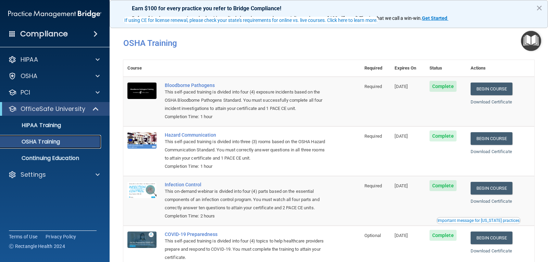
scroll to position [34, 0]
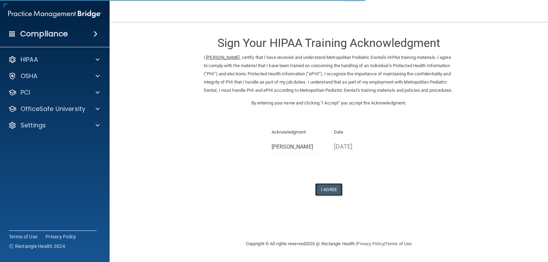
click at [325, 195] on button "I Agree" at bounding box center [328, 189] width 27 height 13
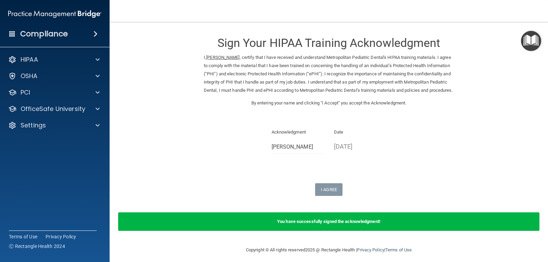
scroll to position [13, 0]
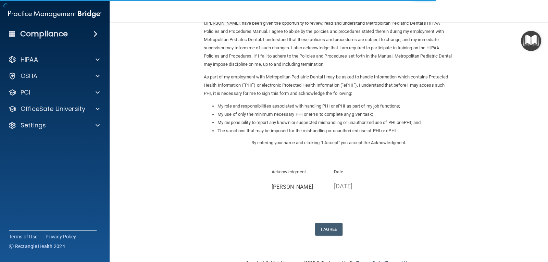
scroll to position [52, 0]
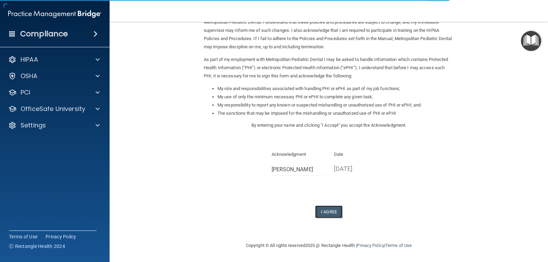
click at [329, 217] on button "I Agree" at bounding box center [328, 211] width 27 height 13
